Goal: Task Accomplishment & Management: Manage account settings

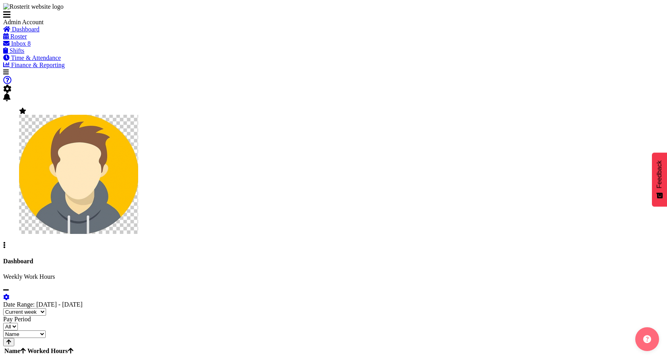
click at [24, 54] on span "Shifts" at bounding box center [17, 50] width 15 height 7
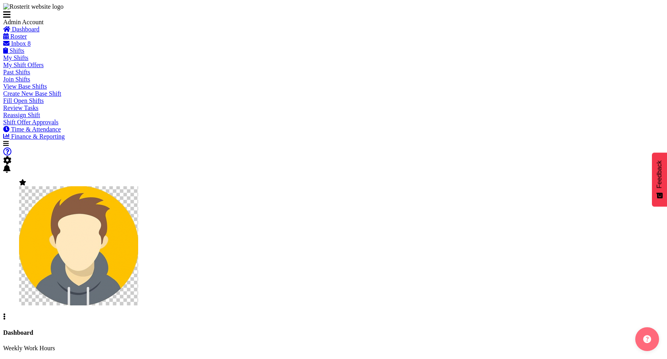
click at [36, 90] on span "View Base Shifts" at bounding box center [25, 86] width 44 height 7
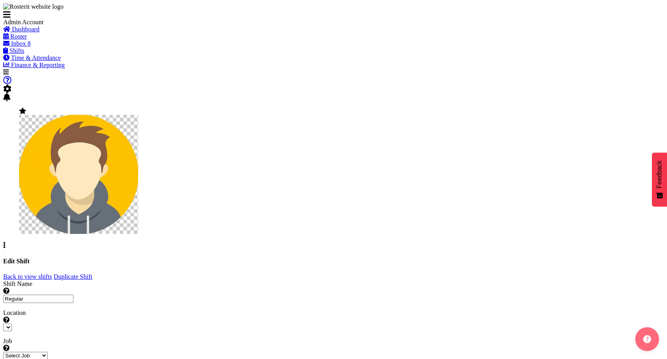
select select "date"
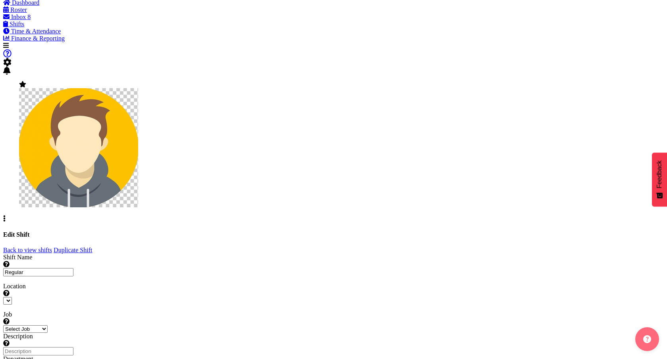
scroll to position [30, 0]
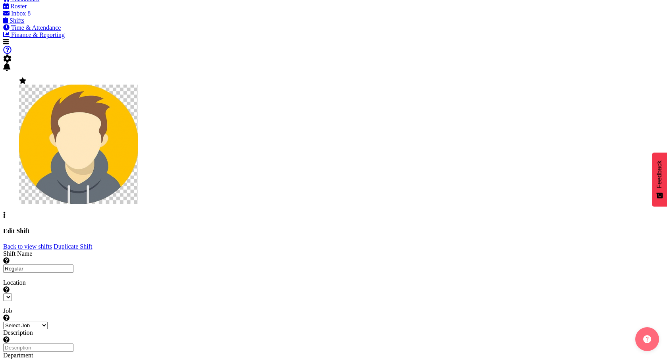
checkbox input "true"
select select
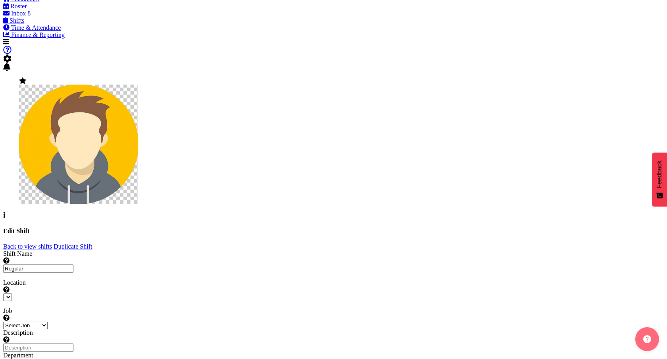
select select
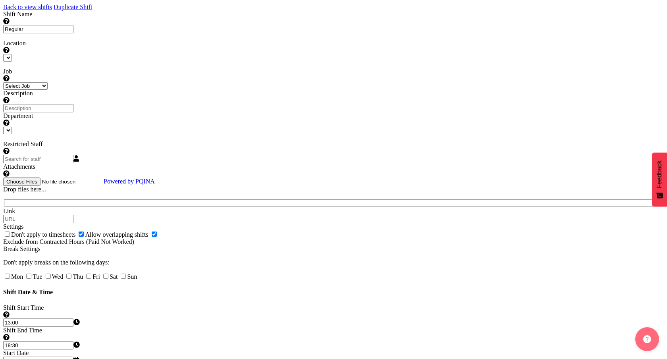
scroll to position [148, 0]
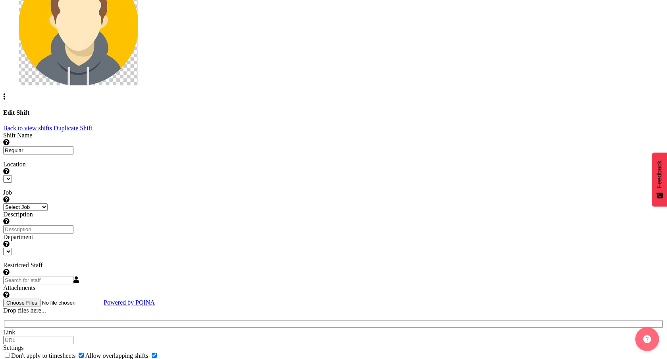
select select
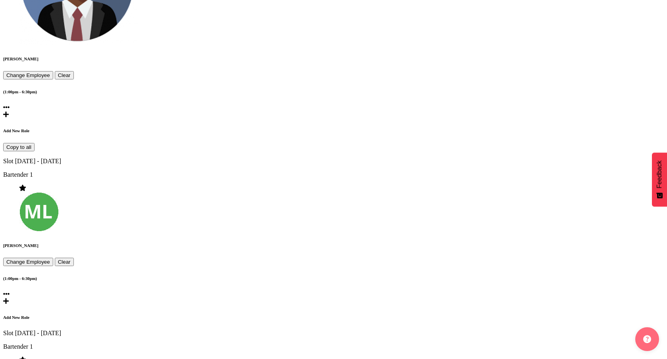
scroll to position [1119, 0]
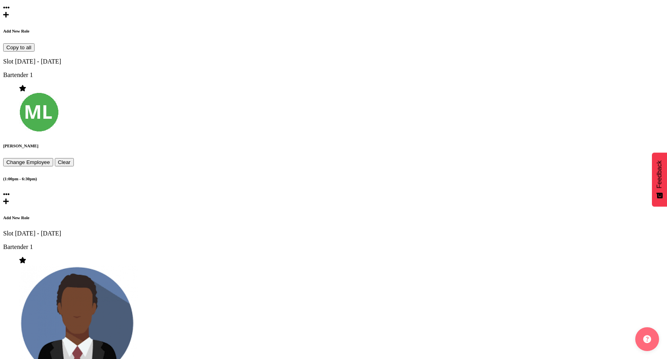
select select "363"
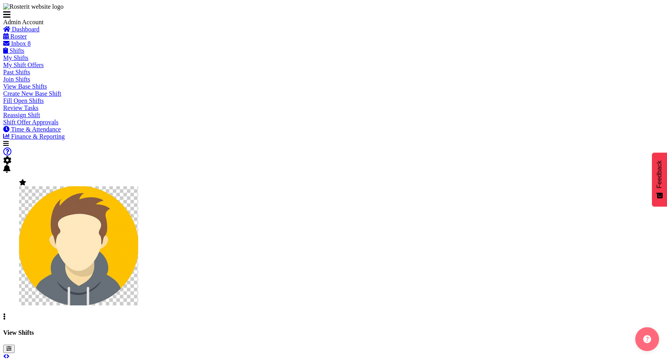
click at [27, 40] on span "Roster" at bounding box center [18, 36] width 17 height 7
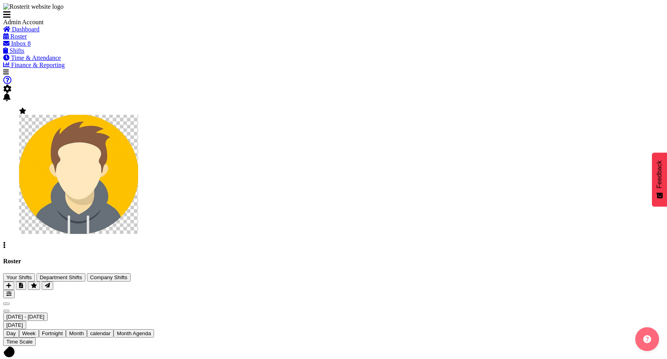
click at [514, 258] on div "Roster Your Shifts Department Shifts Company Shifts 2 Locations Clear [GEOGRAPH…" at bounding box center [333, 278] width 660 height 40
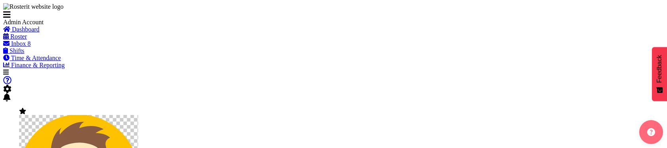
scroll to position [116, 0]
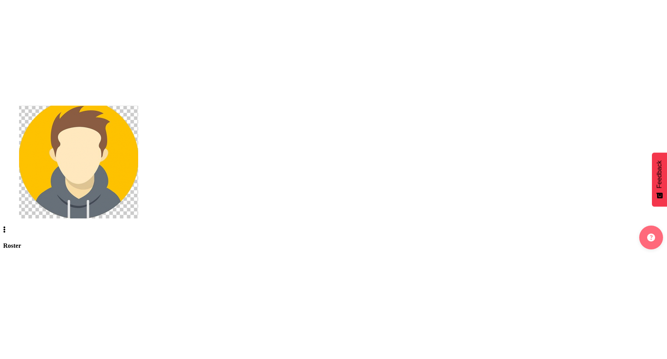
scroll to position [122, 0]
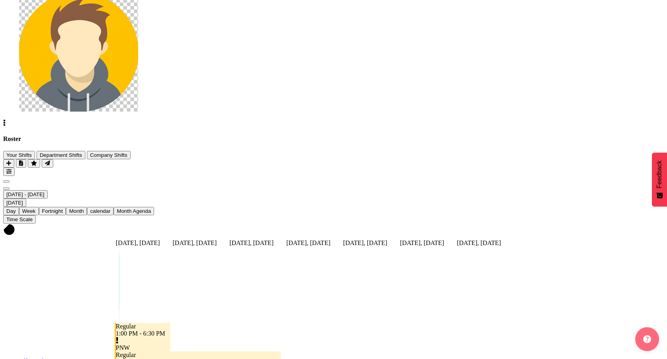
type input "[DATE]"
checkbox input "true"
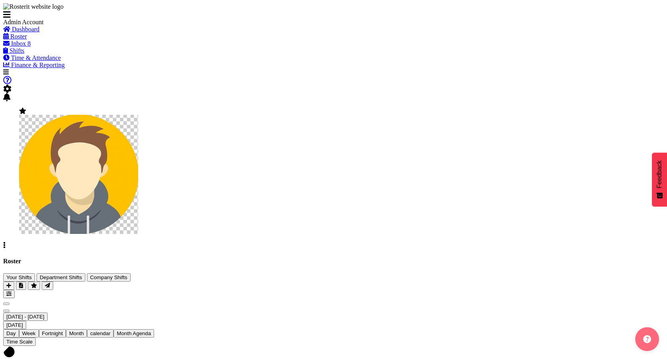
click at [12, 85] on span at bounding box center [7, 88] width 8 height 7
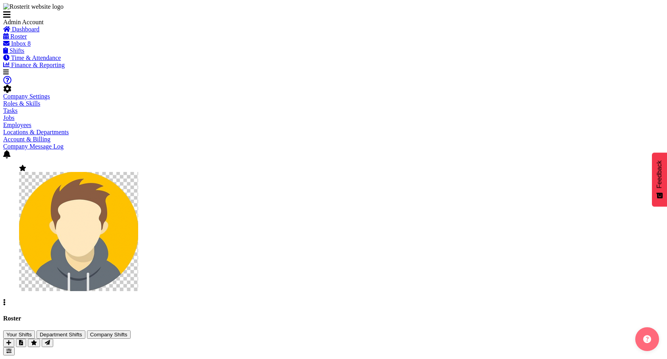
click at [31, 121] on link "Employees" at bounding box center [17, 124] width 28 height 7
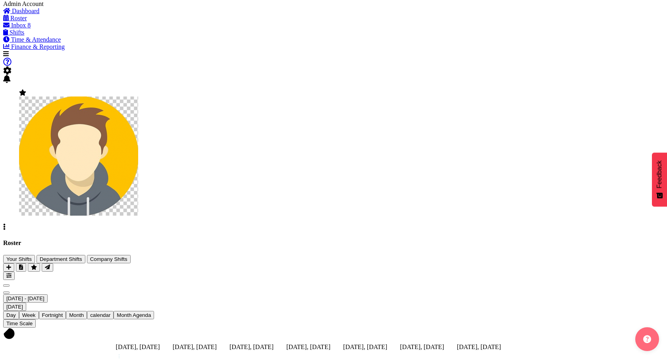
scroll to position [23, 0]
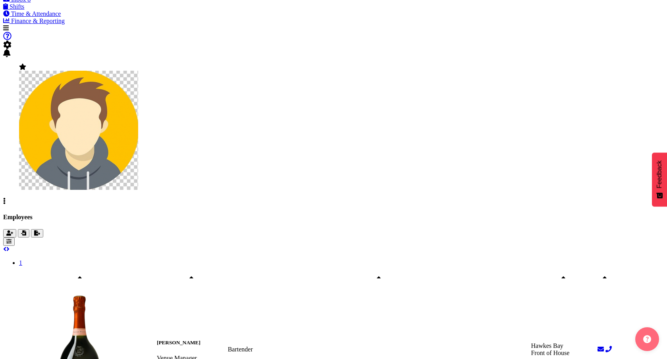
scroll to position [98, 0]
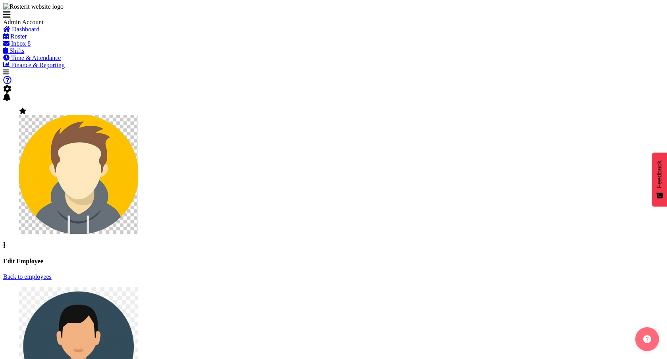
select select "TimelineWeek"
select select "363"
select select "1"
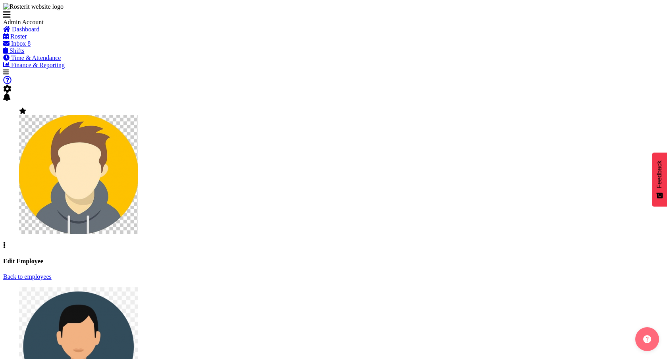
click at [27, 40] on span "Roster" at bounding box center [18, 36] width 17 height 7
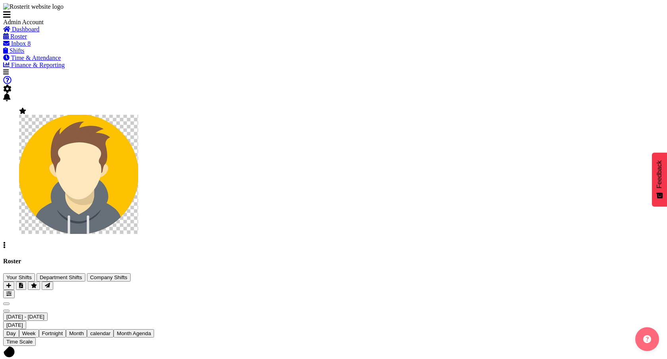
click at [50, 61] on span "Time & Attendance" at bounding box center [36, 57] width 50 height 7
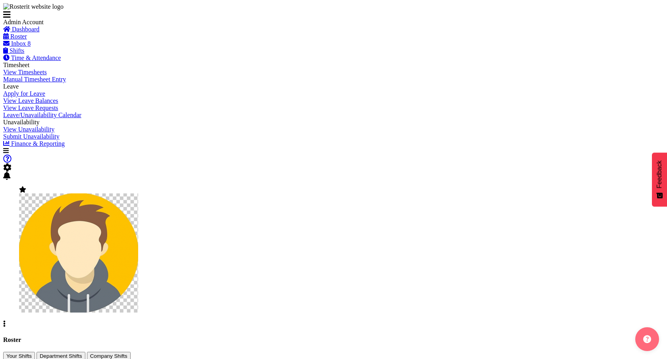
click at [47, 75] on span "View Timesheets" at bounding box center [25, 72] width 44 height 7
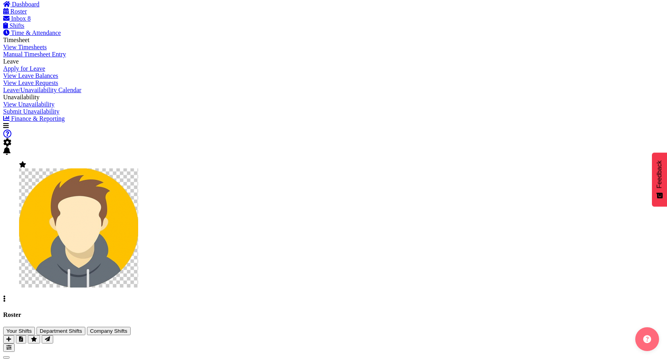
scroll to position [25, 0]
click at [47, 50] on link "View Timesheets" at bounding box center [25, 46] width 44 height 7
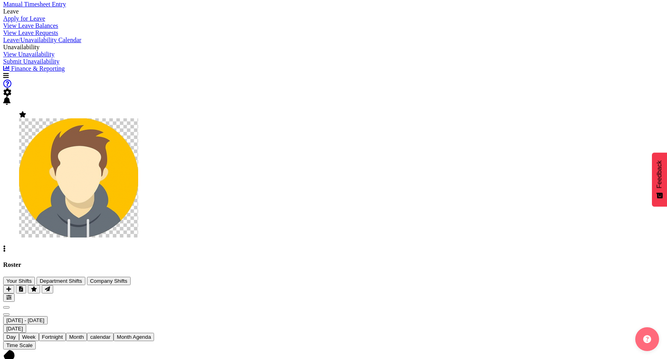
scroll to position [0, 0]
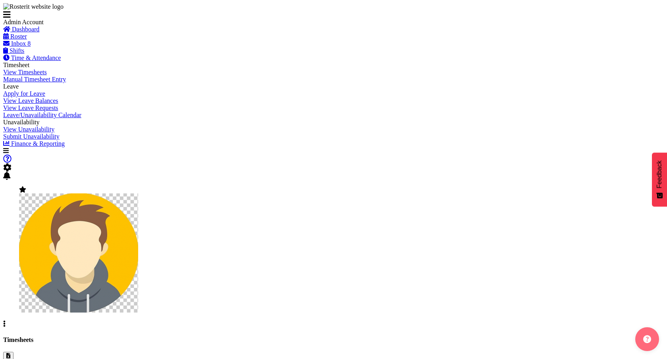
select select
select select "2042"
click at [356, 336] on div "Timesheets" at bounding box center [333, 348] width 660 height 24
